Goal: Task Accomplishment & Management: Manage account settings

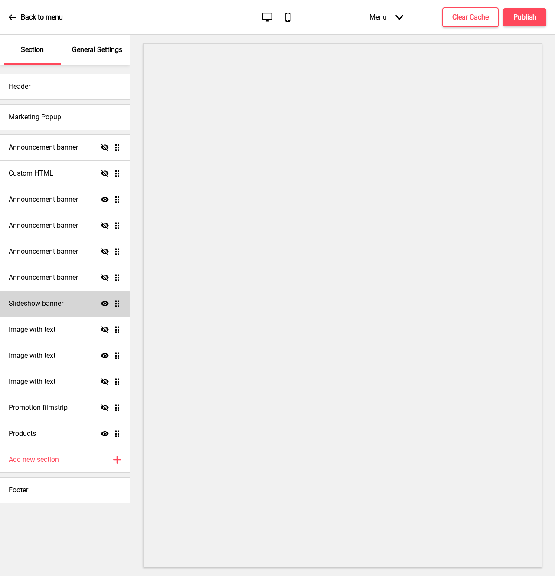
click at [68, 308] on div "Slideshow banner Show Drag" at bounding box center [65, 304] width 130 height 26
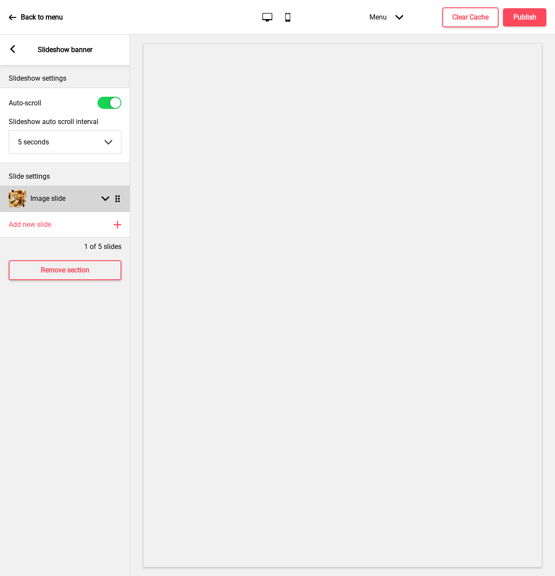
click at [105, 200] on icon at bounding box center [106, 199] width 8 height 5
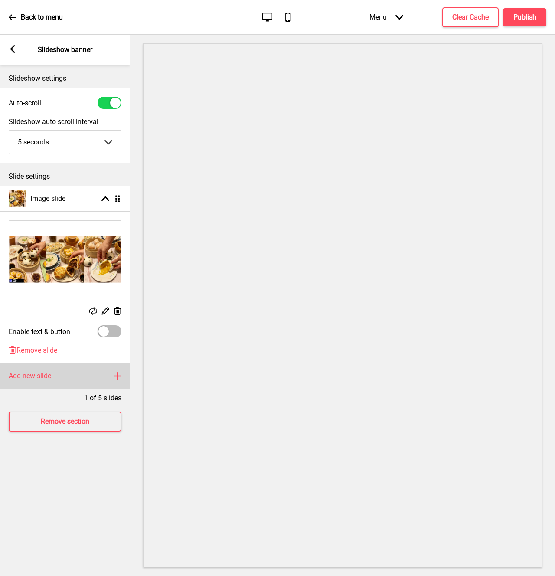
click at [110, 380] on div "Add new slide Plus" at bounding box center [65, 376] width 130 height 26
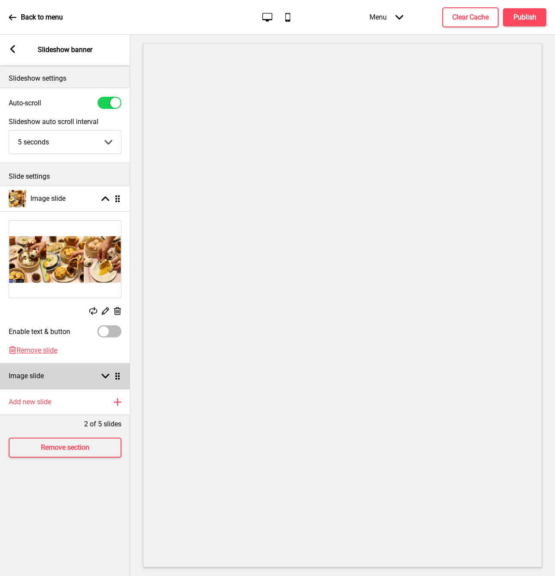
click at [106, 379] on rect at bounding box center [106, 376] width 8 height 8
select select "right"
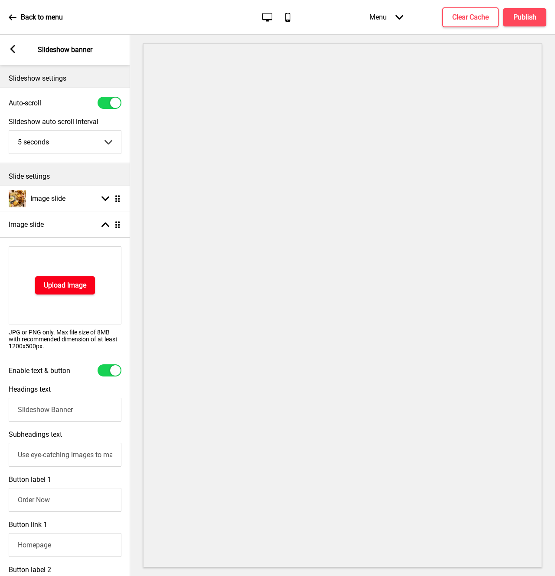
click at [60, 292] on button "Upload Image" at bounding box center [65, 285] width 60 height 18
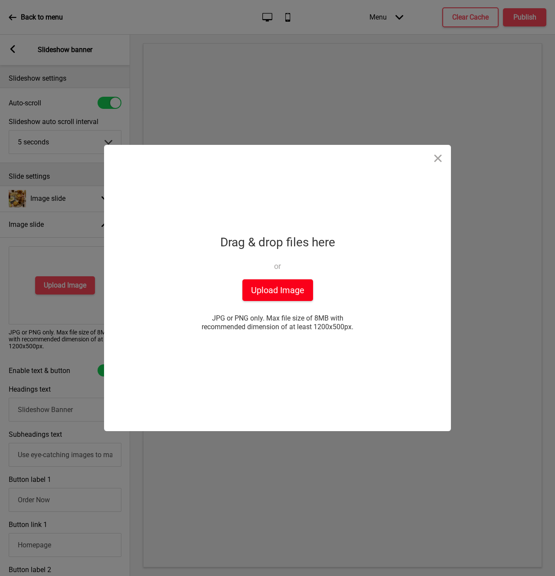
click at [284, 286] on button "Upload Image" at bounding box center [278, 290] width 71 height 22
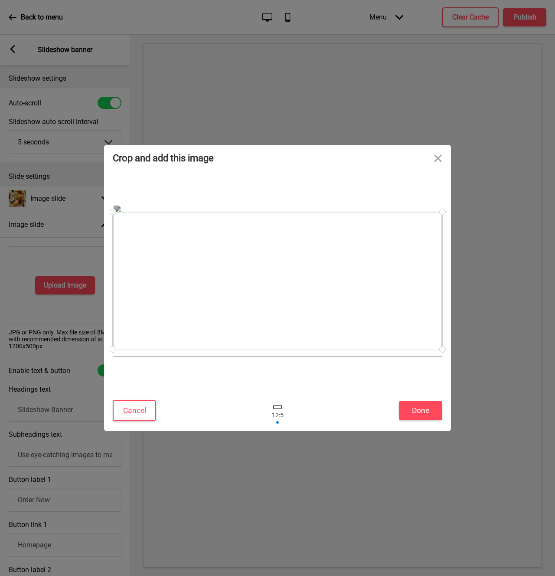
drag, startPoint x: 441, startPoint y: 351, endPoint x: 439, endPoint y: 357, distance: 6.6
click at [439, 357] on div at bounding box center [442, 349] width 15 height 15
drag, startPoint x: 440, startPoint y: 352, endPoint x: 436, endPoint y: 351, distance: 4.5
click at [436, 351] on div at bounding box center [442, 349] width 15 height 15
drag, startPoint x: 441, startPoint y: 348, endPoint x: 438, endPoint y: 353, distance: 5.9
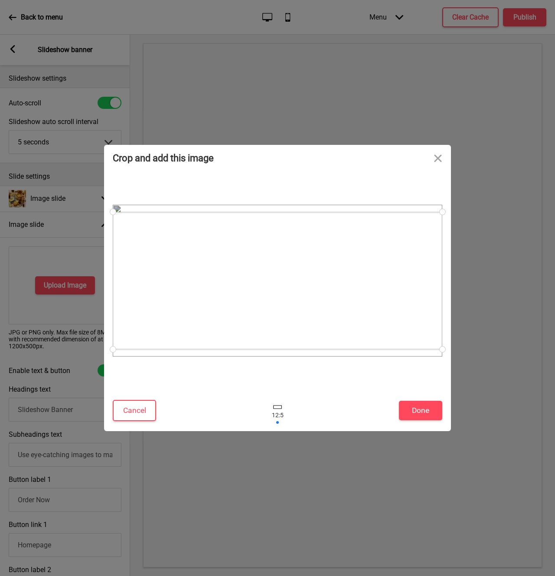
click at [438, 353] on div at bounding box center [442, 349] width 15 height 15
drag, startPoint x: 343, startPoint y: 252, endPoint x: 342, endPoint y: 247, distance: 4.4
click at [342, 247] on div at bounding box center [278, 277] width 330 height 138
drag, startPoint x: 115, startPoint y: 343, endPoint x: 111, endPoint y: 364, distance: 21.8
click at [111, 364] on div at bounding box center [277, 280] width 347 height 219
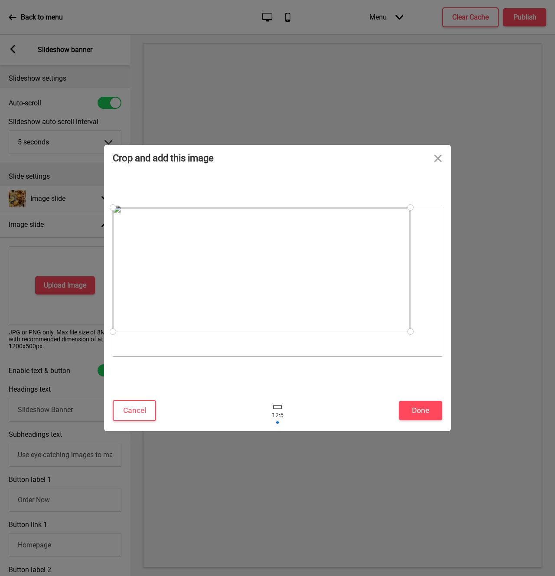
drag, startPoint x: 440, startPoint y: 346, endPoint x: 323, endPoint y: 331, distance: 118.1
click at [323, 331] on div at bounding box center [278, 281] width 330 height 152
drag, startPoint x: 197, startPoint y: 284, endPoint x: 191, endPoint y: 307, distance: 23.7
click at [191, 307] on div at bounding box center [262, 295] width 298 height 124
drag, startPoint x: 408, startPoint y: 232, endPoint x: 251, endPoint y: 202, distance: 159.9
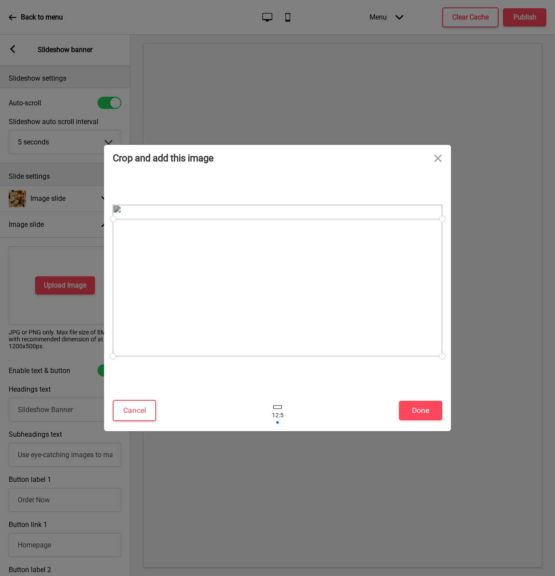
click at [251, 202] on div at bounding box center [278, 280] width 330 height 210
click at [280, 408] on div at bounding box center [277, 407] width 9 height 4
click at [279, 416] on div at bounding box center [278, 411] width 26 height 28
click at [145, 414] on button "Cancel" at bounding box center [134, 410] width 43 height 21
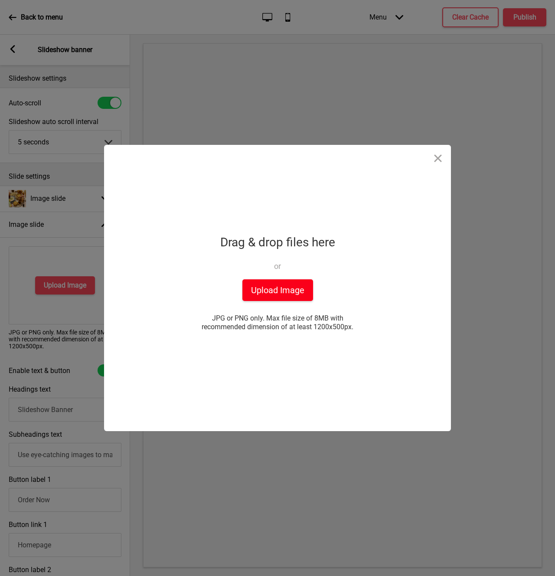
click at [294, 290] on button "Upload Image" at bounding box center [278, 290] width 71 height 22
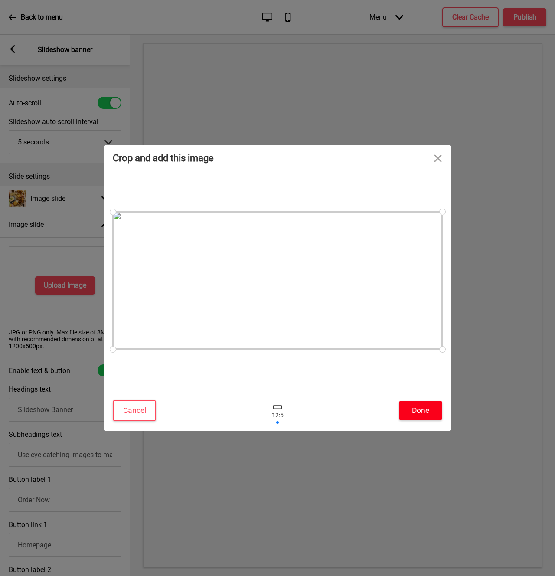
click at [424, 408] on button "Done" at bounding box center [420, 411] width 43 height 20
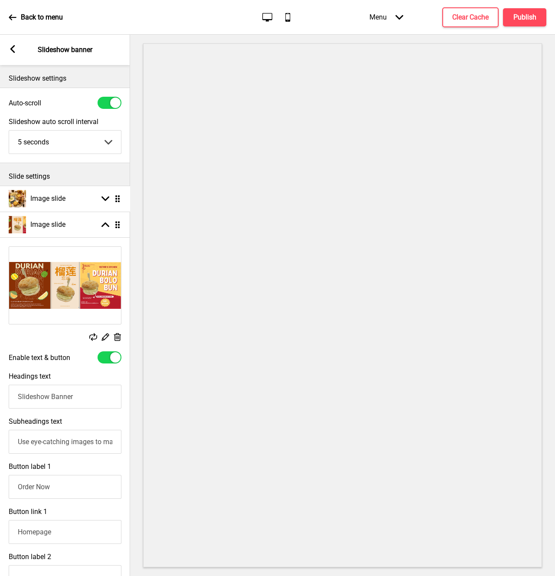
click at [118, 201] on ul "Image slide Arrow down Drag Image slide Arrow up Drag Replace Edit Delete Enabl…" at bounding box center [65, 487] width 130 height 603
click at [108, 201] on rect at bounding box center [106, 199] width 8 height 8
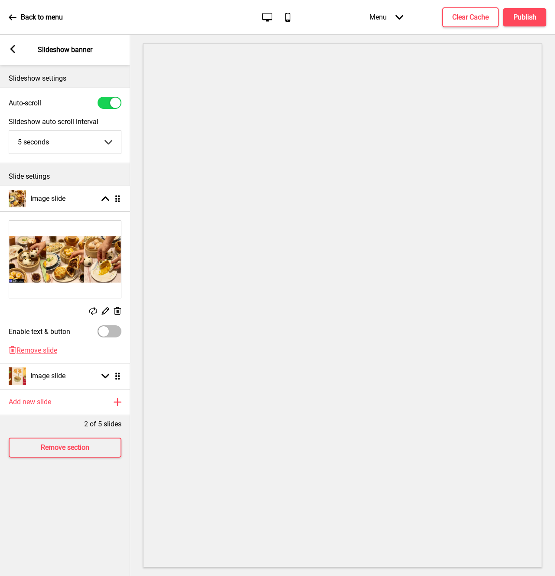
click at [116, 200] on ul "Image slide Arrow up Drag Replace Edit Delete Enable text & button Delete Remov…" at bounding box center [65, 287] width 130 height 203
click at [108, 201] on g at bounding box center [106, 199] width 8 height 8
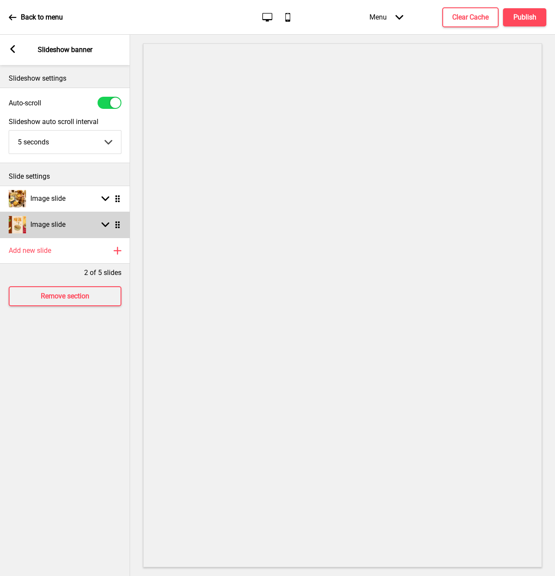
click at [105, 228] on rect at bounding box center [106, 225] width 8 height 8
select select "right"
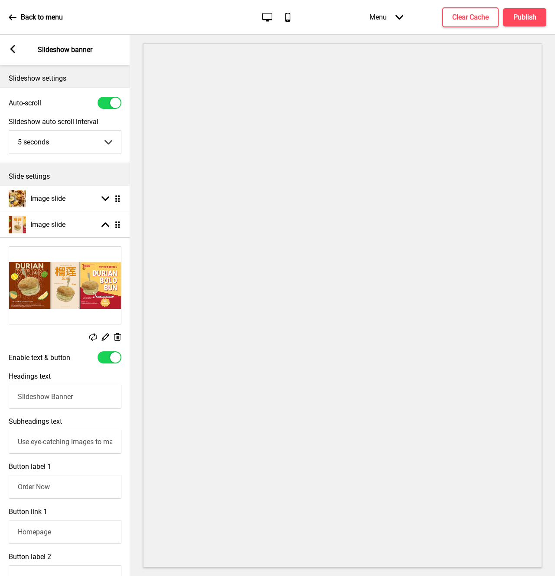
click at [115, 335] on icon at bounding box center [117, 337] width 7 height 8
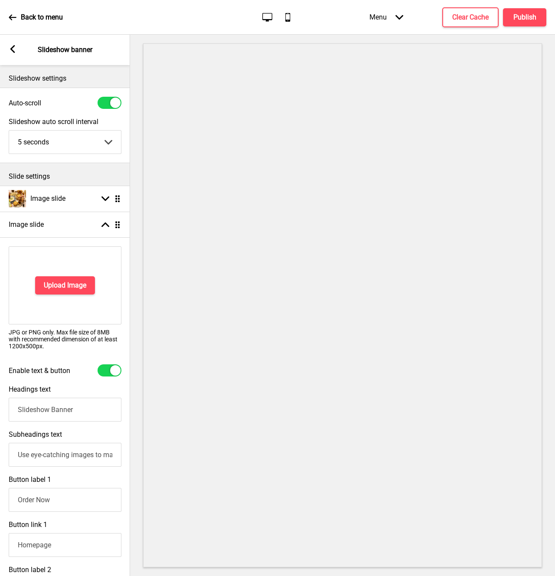
click at [13, 53] on div "Arrow left" at bounding box center [13, 50] width 8 height 10
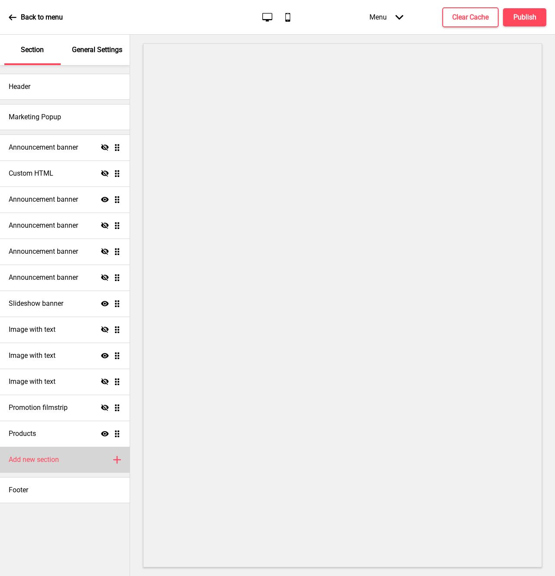
click at [98, 460] on div "Add new section Plus" at bounding box center [65, 460] width 130 height 26
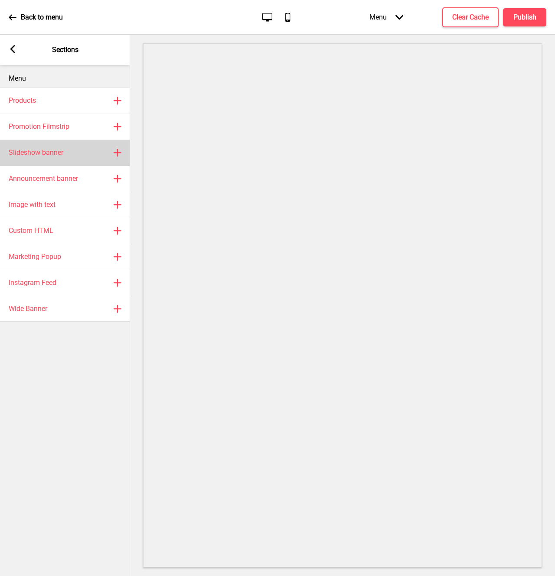
click at [70, 157] on div "Slideshow banner Plus" at bounding box center [65, 153] width 130 height 26
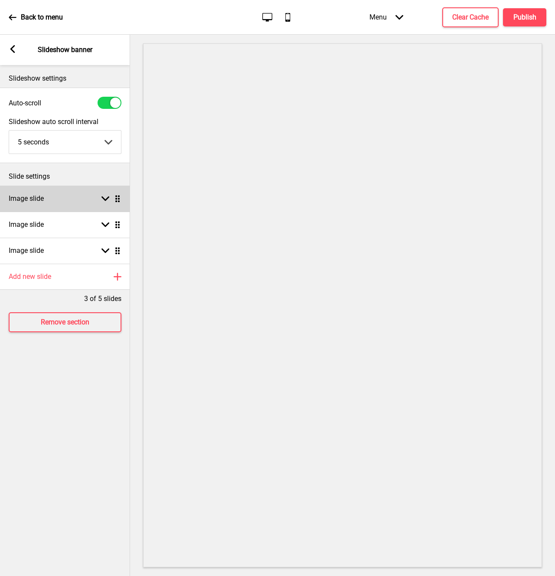
click at [88, 206] on div "Image slide Arrow down Drag" at bounding box center [65, 199] width 130 height 26
select select "right"
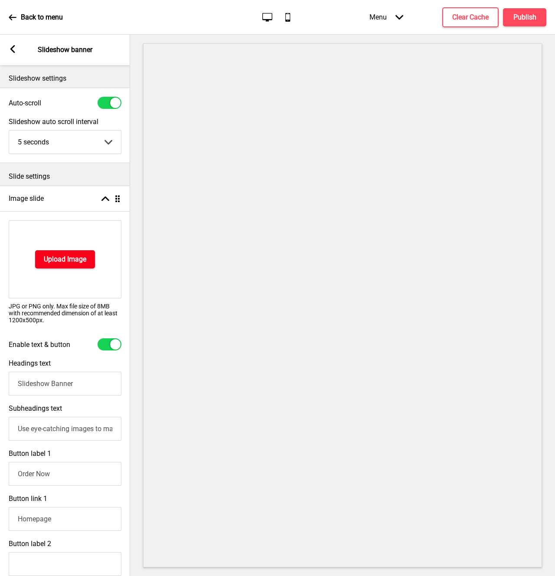
click at [70, 266] on button "Upload Image" at bounding box center [65, 259] width 60 height 18
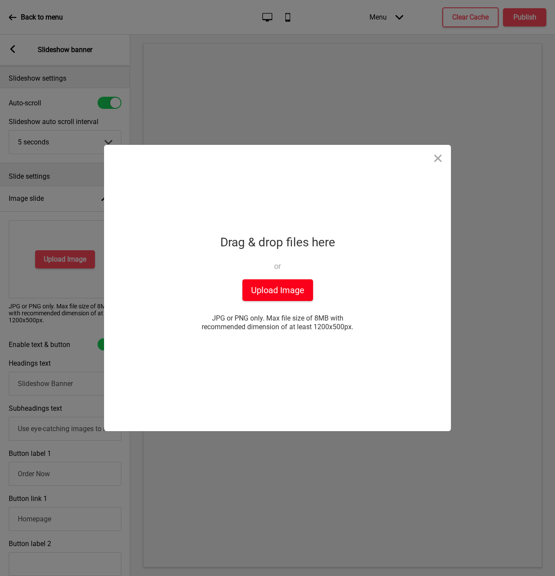
click at [270, 296] on button "Upload Image" at bounding box center [278, 290] width 71 height 22
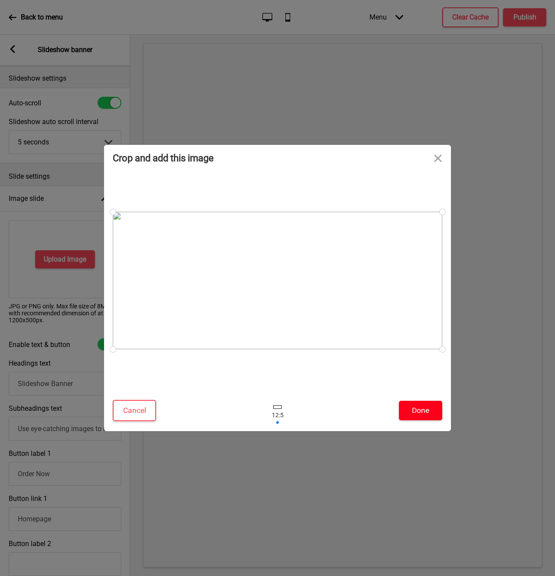
click at [416, 411] on button "Done" at bounding box center [420, 411] width 43 height 20
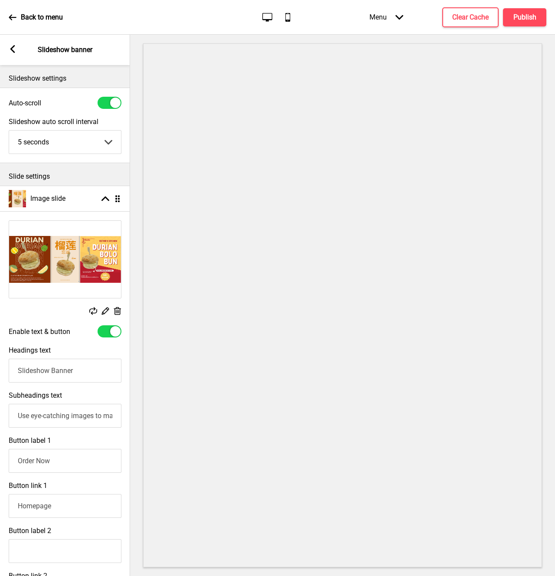
click at [105, 333] on div at bounding box center [110, 331] width 24 height 12
checkbox input "false"
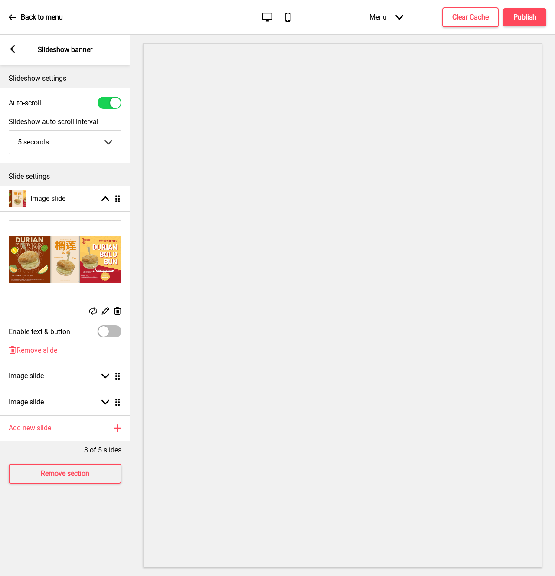
click at [14, 49] on rect at bounding box center [13, 49] width 8 height 8
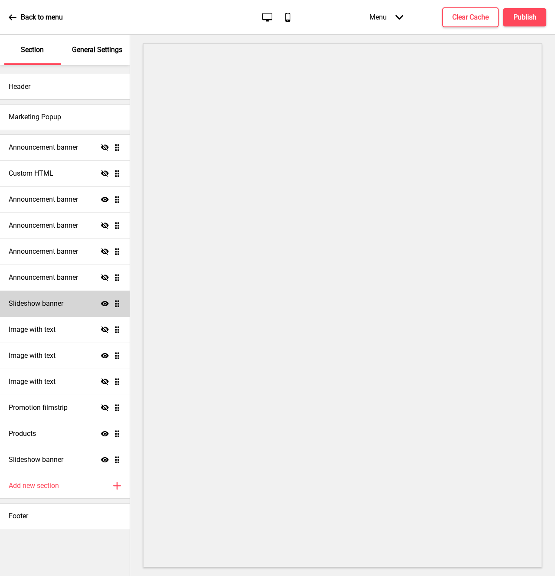
click at [105, 306] on icon at bounding box center [105, 303] width 8 height 5
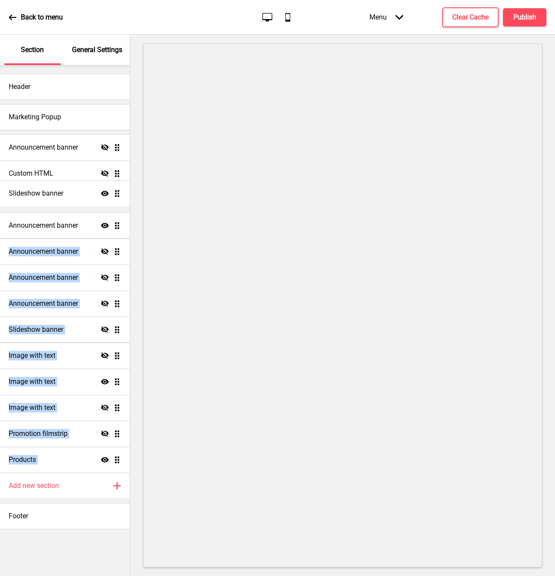
drag, startPoint x: 116, startPoint y: 459, endPoint x: 119, endPoint y: 195, distance: 264.2
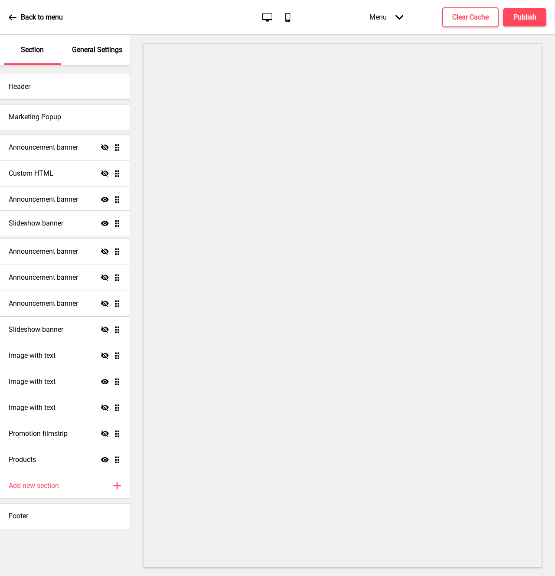
drag, startPoint x: 118, startPoint y: 201, endPoint x: 121, endPoint y: 224, distance: 23.8
click at [121, 224] on ul "Announcement banner Hide Drag Custom HTML Hide Drag Slideshow banner Show Drag …" at bounding box center [65, 303] width 130 height 338
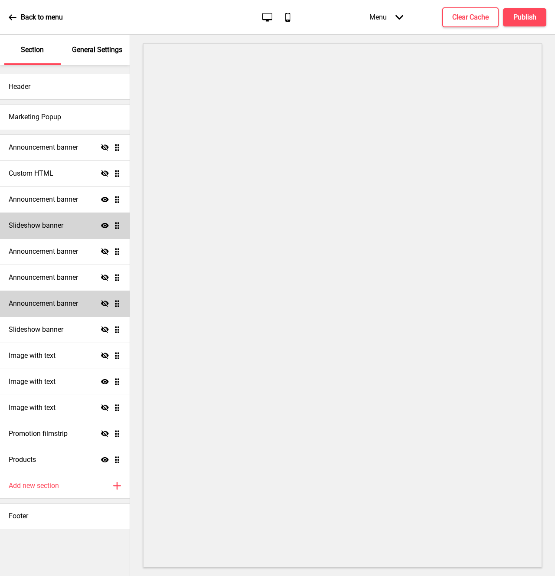
click at [106, 226] on icon "Show" at bounding box center [105, 226] width 8 height 8
click at [105, 226] on icon "Hide" at bounding box center [105, 226] width 8 height 8
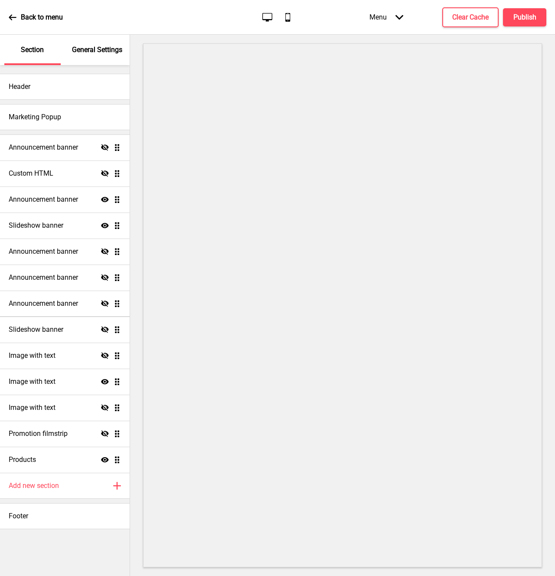
click at [119, 226] on ul "Announcement banner Hide Drag Custom HTML Hide Drag Announcement banner Show Dr…" at bounding box center [65, 303] width 130 height 338
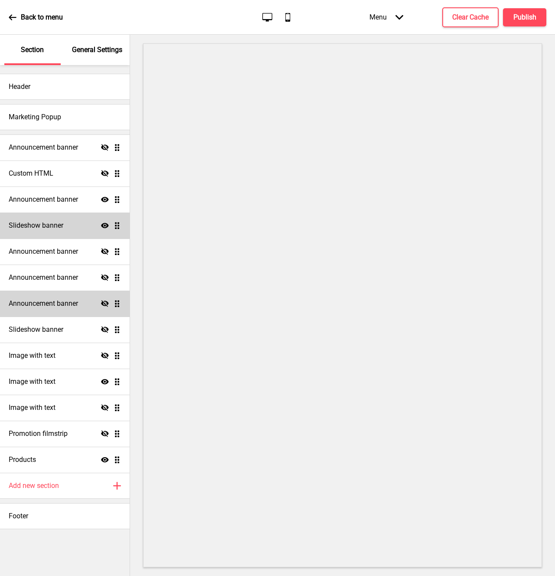
click at [118, 230] on div "Slideshow banner Show Drag" at bounding box center [65, 226] width 130 height 26
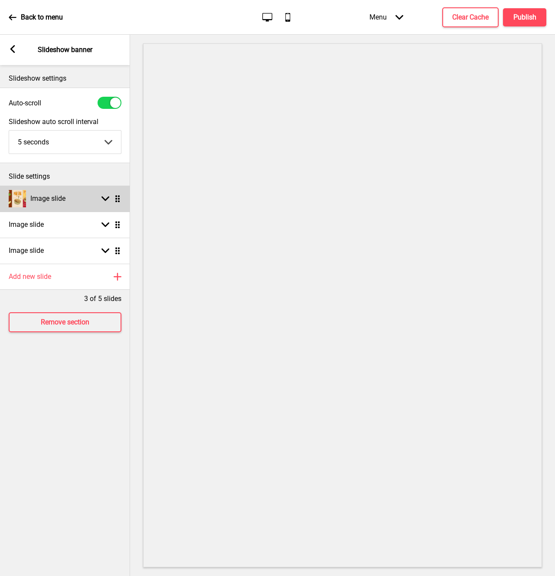
click at [98, 196] on div "Arrow down Drag" at bounding box center [109, 199] width 24 height 8
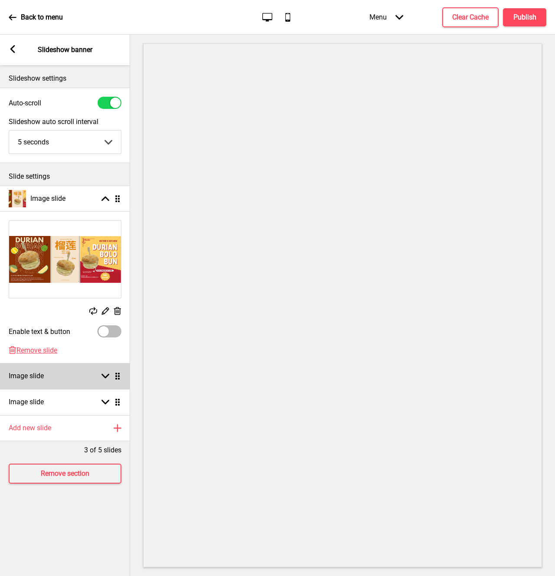
click at [107, 379] on rect at bounding box center [106, 376] width 8 height 8
select select "right"
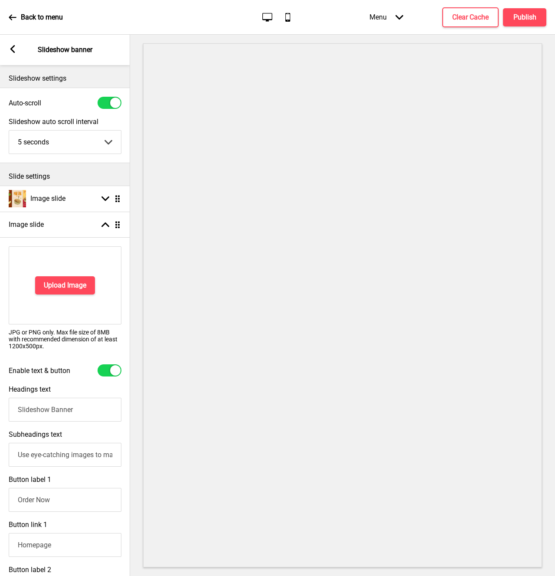
scroll to position [345, 0]
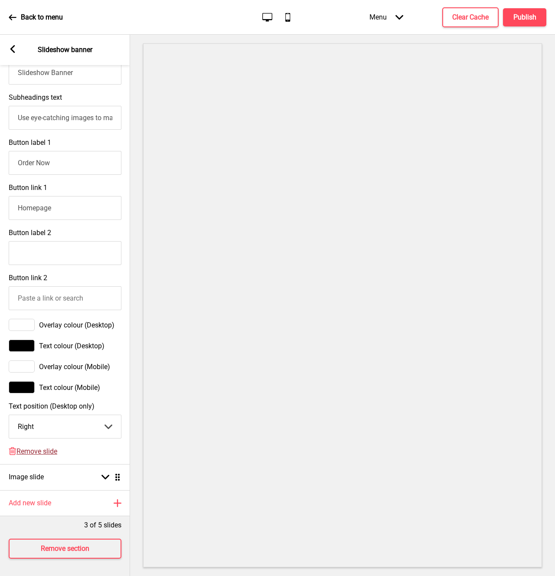
click at [41, 447] on span "Remove slide" at bounding box center [36, 451] width 41 height 8
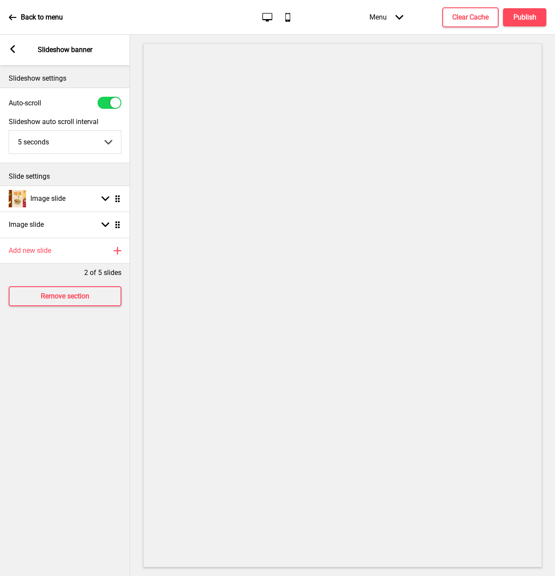
scroll to position [0, 0]
click at [105, 230] on div "Image slide Arrow down Drag" at bounding box center [65, 225] width 130 height 26
select select "right"
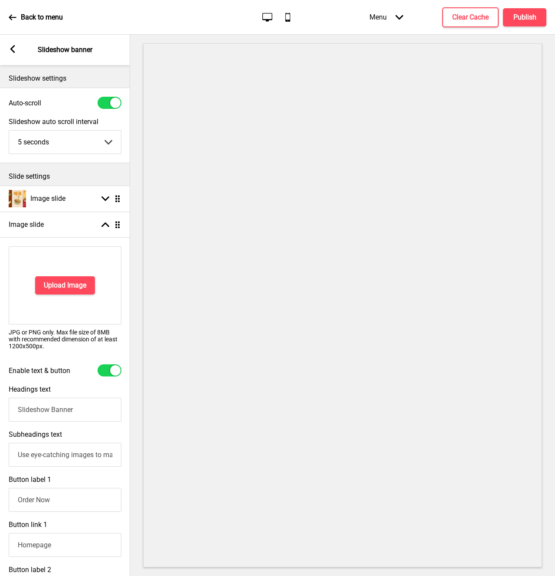
scroll to position [319, 0]
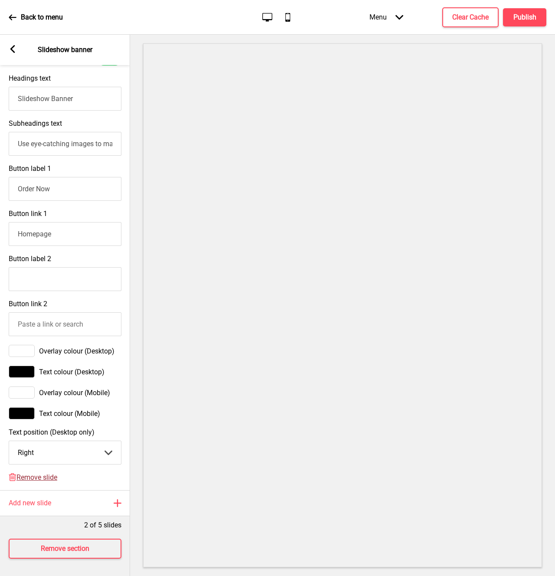
click at [29, 473] on span "Remove slide" at bounding box center [36, 477] width 41 height 8
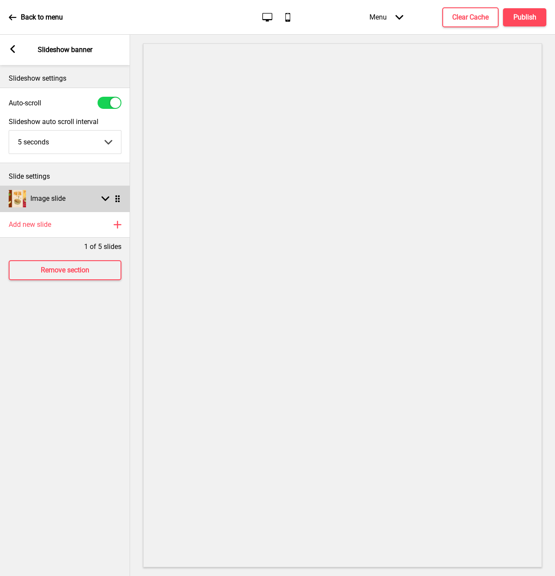
click at [80, 196] on div "Image slide Arrow down Drag" at bounding box center [65, 199] width 130 height 26
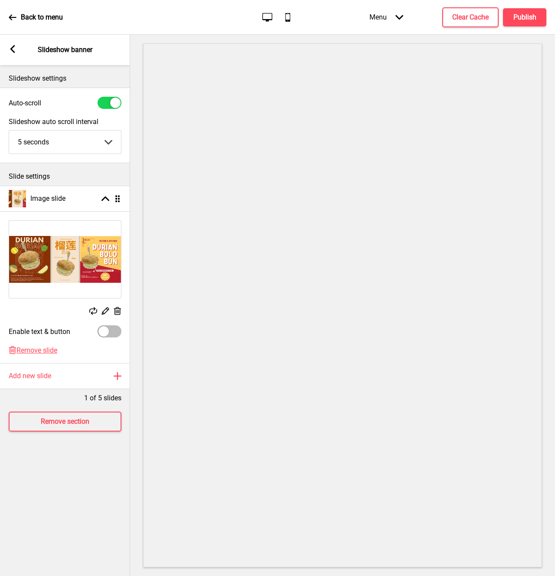
click at [105, 310] on rect at bounding box center [105, 310] width 9 height 9
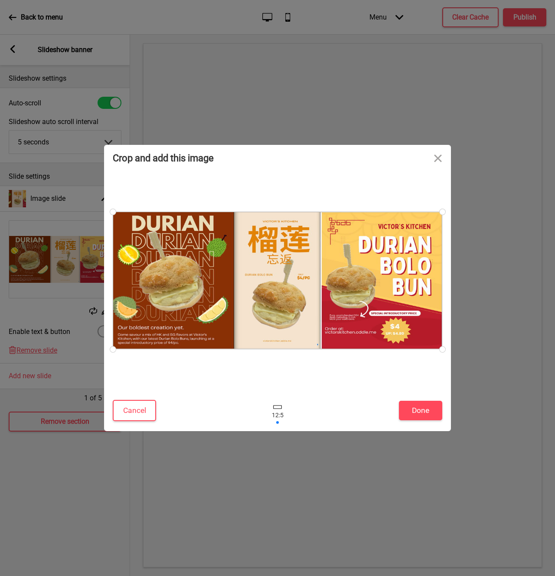
click at [275, 407] on div at bounding box center [277, 407] width 9 height 4
click at [136, 416] on button "Cancel" at bounding box center [134, 410] width 43 height 21
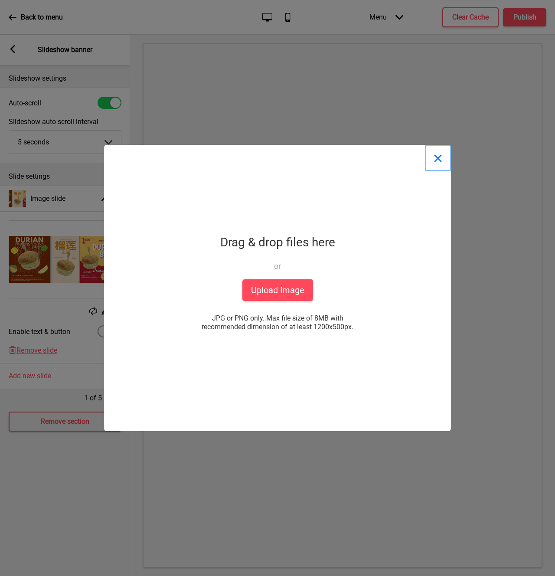
click at [435, 161] on button "Close" at bounding box center [438, 158] width 26 height 26
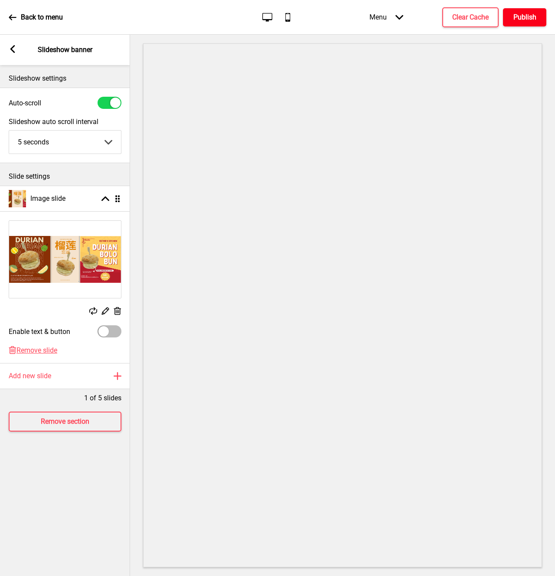
click at [521, 20] on h4 "Publish" at bounding box center [525, 18] width 23 height 10
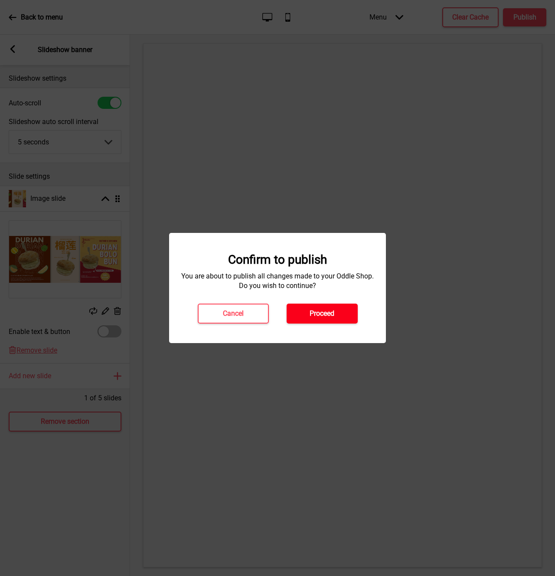
click at [335, 311] on button "Proceed" at bounding box center [322, 314] width 71 height 20
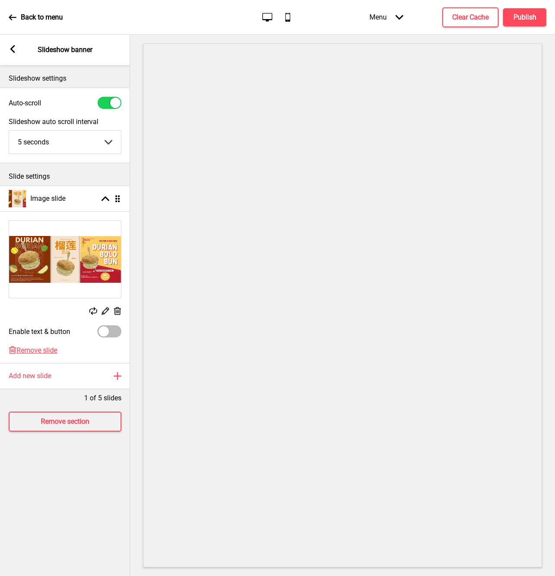
click at [46, 13] on p "Back to menu" at bounding box center [42, 18] width 42 height 10
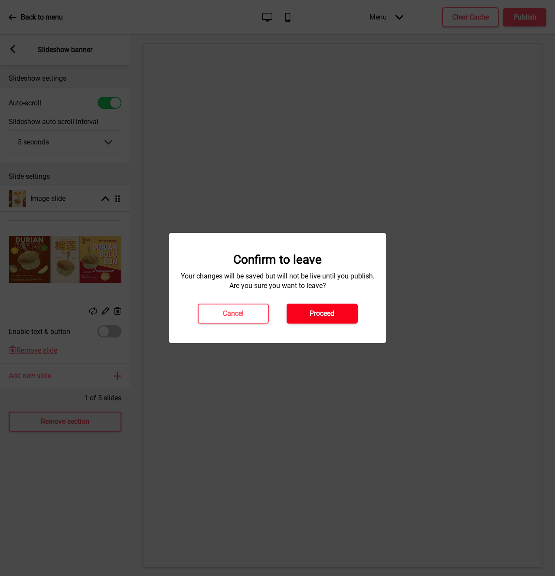
click at [330, 319] on button "Proceed" at bounding box center [322, 314] width 71 height 20
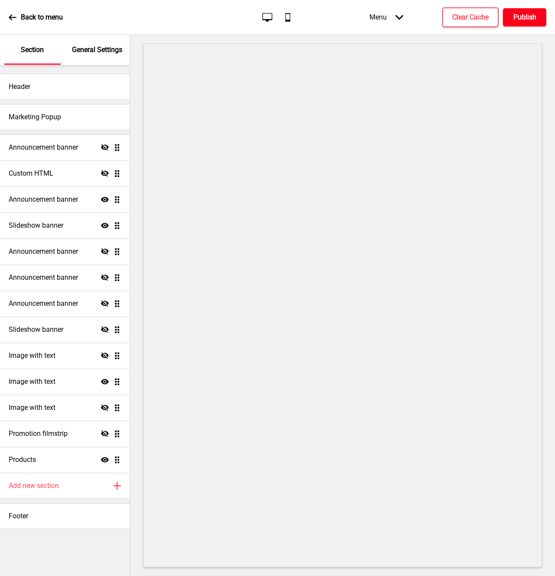
click at [530, 15] on h4 "Publish" at bounding box center [525, 18] width 23 height 10
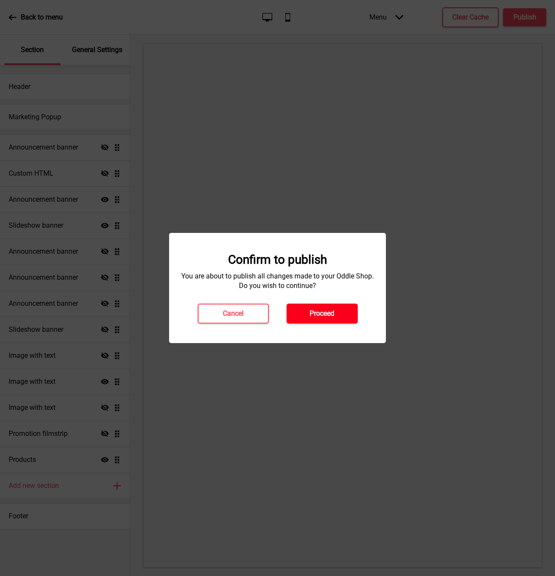
click at [329, 314] on h4 "Proceed" at bounding box center [322, 314] width 25 height 10
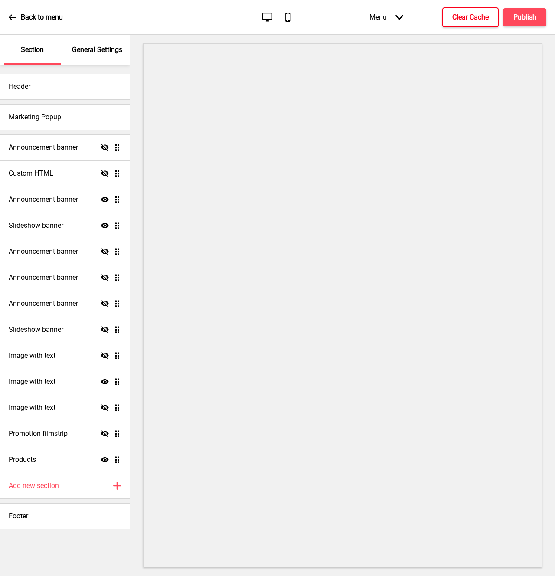
click at [467, 13] on h4 "Clear Cache" at bounding box center [470, 18] width 36 height 10
click at [464, 14] on h4 "Clear Cache" at bounding box center [470, 18] width 36 height 10
click at [87, 53] on p "General Settings" at bounding box center [97, 50] width 50 height 10
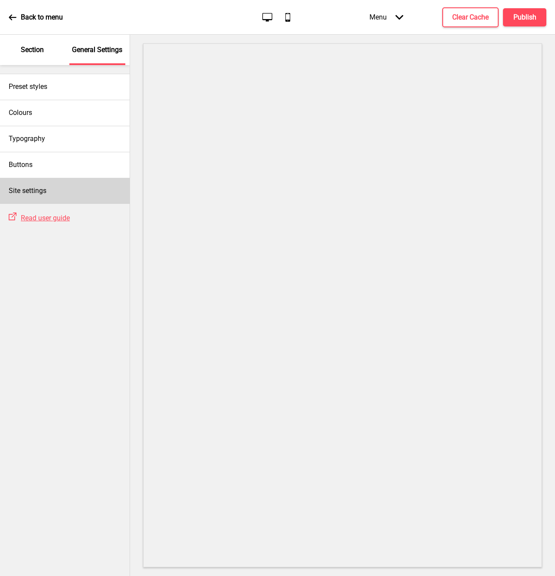
click at [58, 199] on div "Site settings" at bounding box center [65, 191] width 130 height 26
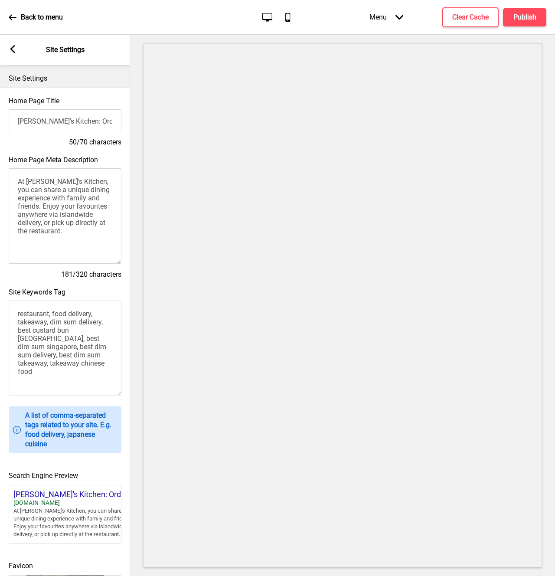
click at [16, 52] on div "Arrow left Site Settings" at bounding box center [65, 50] width 130 height 30
click at [13, 51] on icon at bounding box center [12, 49] width 5 height 8
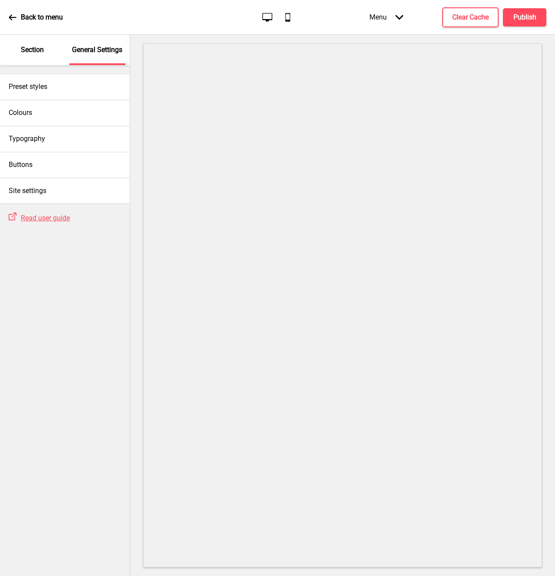
click at [17, 49] on div "Section" at bounding box center [32, 50] width 56 height 30
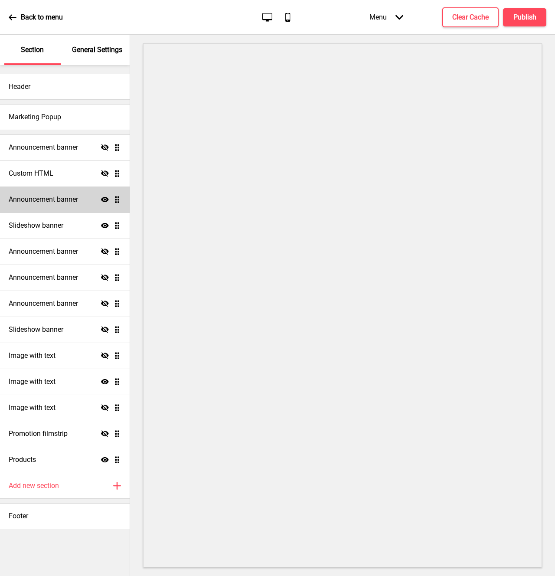
click at [57, 197] on h4 "Announcement banner" at bounding box center [43, 200] width 69 height 10
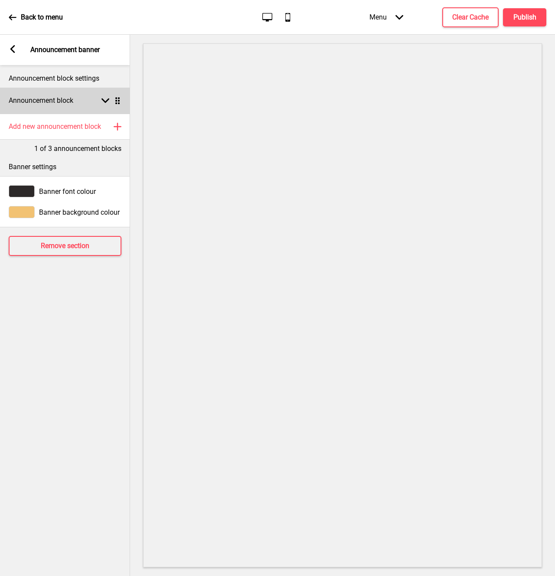
click at [80, 104] on div "Announcement block Arrow down Drag" at bounding box center [65, 101] width 130 height 26
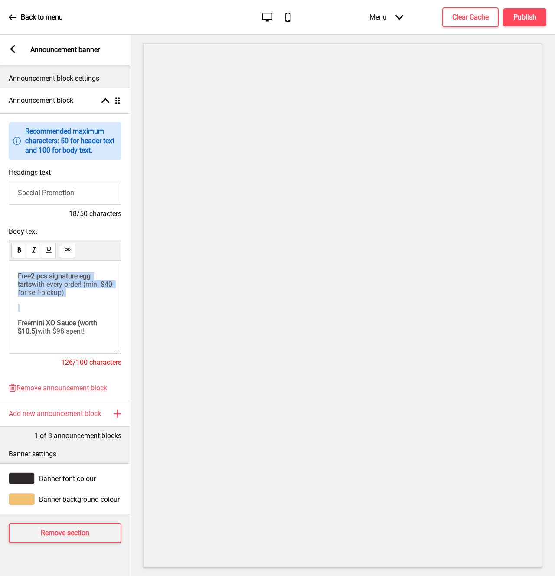
drag, startPoint x: 79, startPoint y: 313, endPoint x: 10, endPoint y: 273, distance: 79.2
click at [10, 273] on div "Free 2 pcs signature egg tarts with every order! (min. $40 for self-pickup) Fre…" at bounding box center [65, 307] width 113 height 93
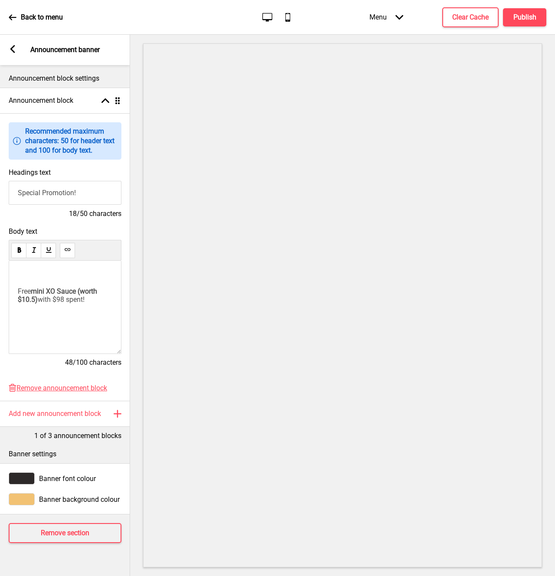
drag, startPoint x: 17, startPoint y: 292, endPoint x: 23, endPoint y: 305, distance: 14.0
click at [17, 292] on div "﻿ Free mini XO Sauce (worth $10.5) with $98 spent!" at bounding box center [65, 307] width 113 height 93
click at [20, 290] on span "Free" at bounding box center [24, 291] width 13 height 8
click at [19, 290] on span "Free" at bounding box center [24, 291] width 13 height 8
click at [12, 50] on icon at bounding box center [12, 49] width 5 height 8
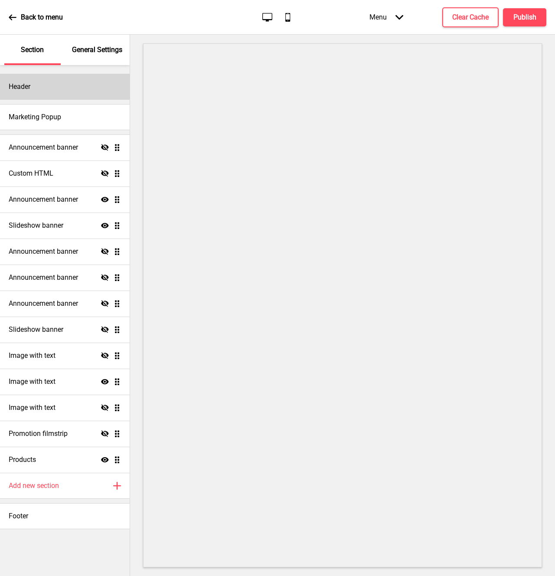
click at [30, 88] on h4 "Header" at bounding box center [20, 87] width 22 height 10
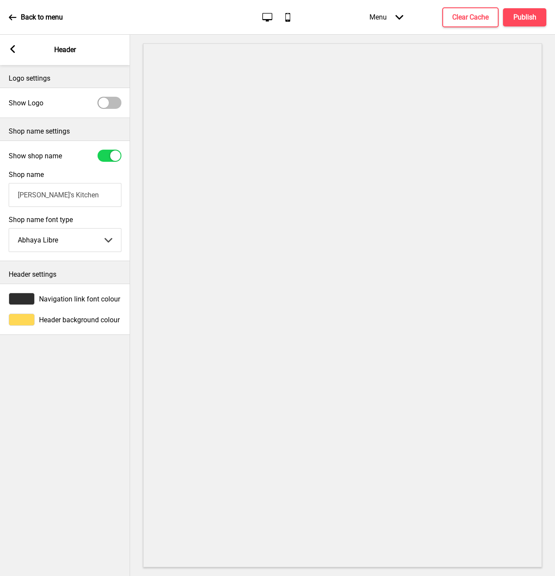
click at [14, 51] on rect at bounding box center [13, 49] width 8 height 8
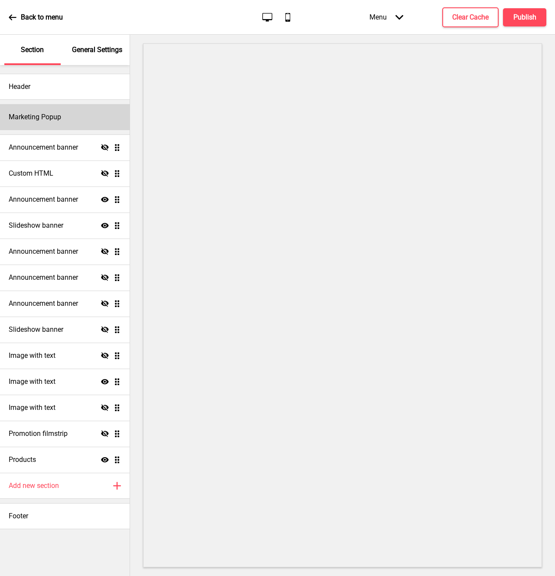
click at [63, 119] on div "Marketing Popup" at bounding box center [65, 117] width 130 height 26
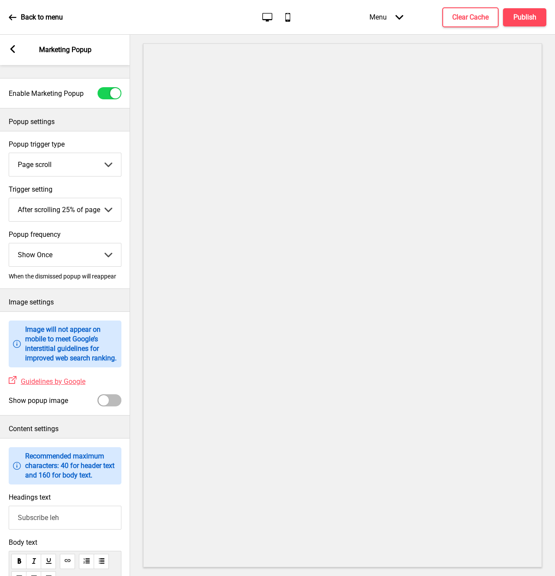
click at [101, 95] on div at bounding box center [110, 93] width 24 height 12
checkbox input "false"
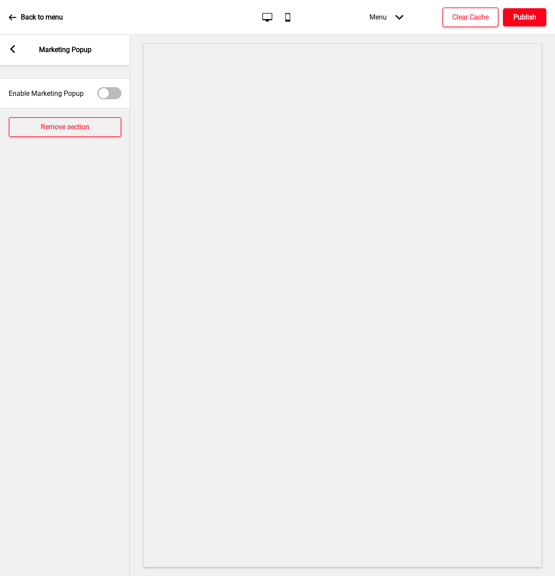
click at [525, 16] on h4 "Publish" at bounding box center [525, 18] width 23 height 10
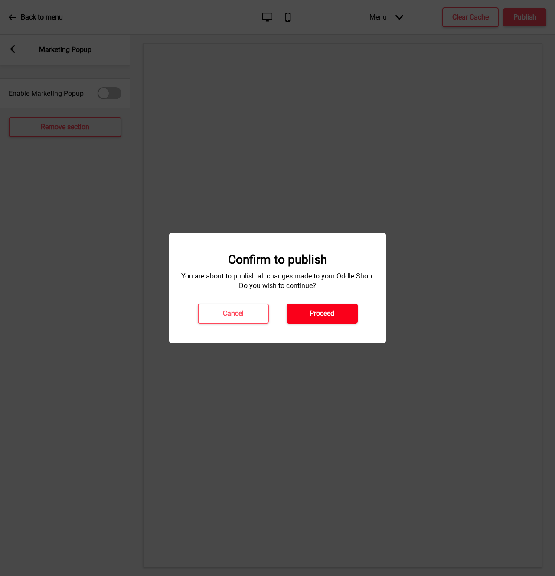
click at [342, 308] on button "Proceed" at bounding box center [322, 314] width 71 height 20
